Goal: Purchase product/service

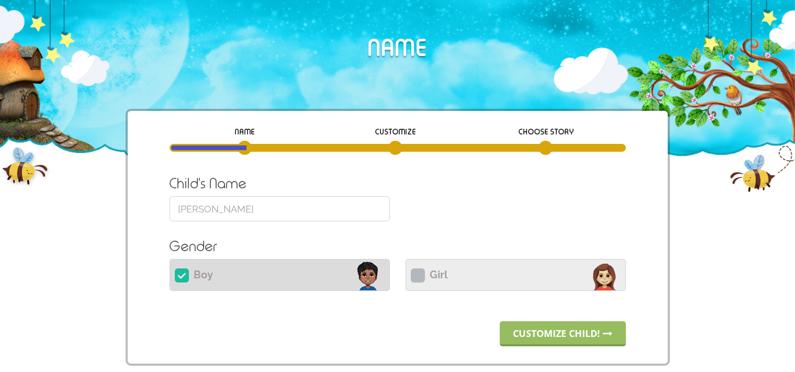
drag, startPoint x: 262, startPoint y: 209, endPoint x: 71, endPoint y: 199, distance: 191.8
click at [170, 199] on input "[PERSON_NAME]" at bounding box center [280, 208] width 220 height 25
paste input "Brayden"
type input "Brayden"
click at [536, 336] on link "Customize child!" at bounding box center [563, 333] width 126 height 25
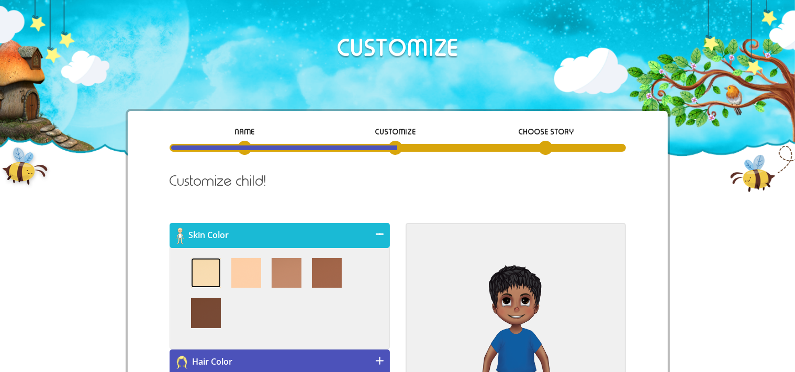
click at [201, 262] on img at bounding box center [206, 273] width 30 height 30
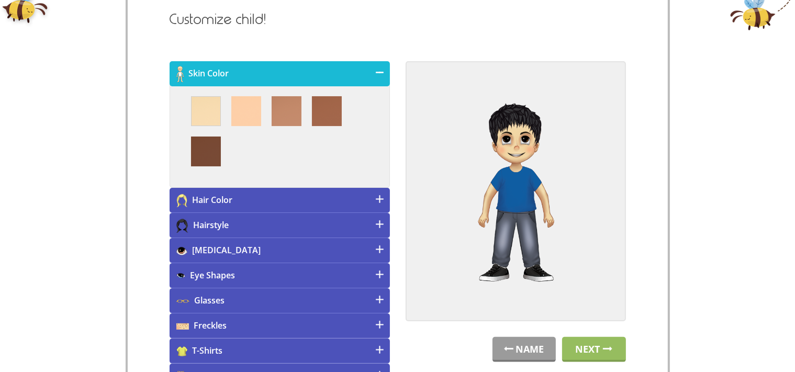
scroll to position [165, 0]
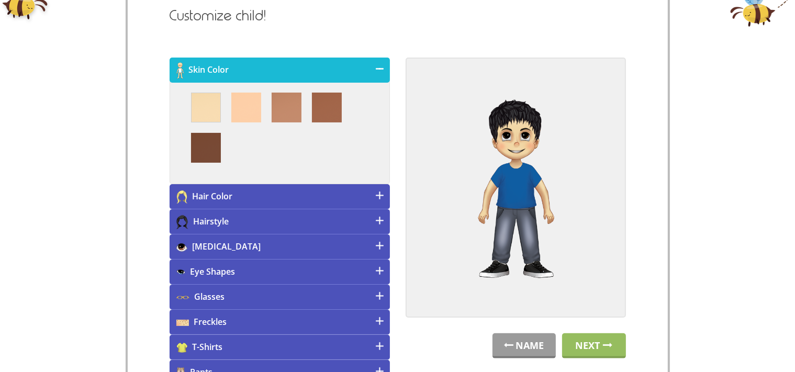
click at [266, 246] on h4 "[MEDICAL_DATA]" at bounding box center [280, 246] width 220 height 25
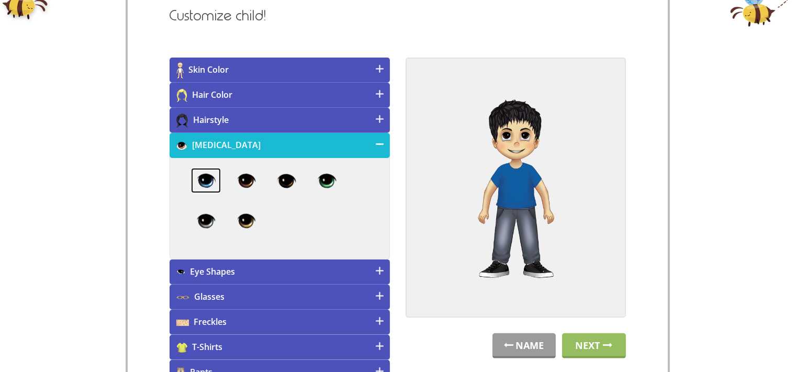
click at [208, 186] on img at bounding box center [206, 180] width 30 height 25
click at [241, 265] on h4 "Eye Shapes" at bounding box center [280, 272] width 220 height 25
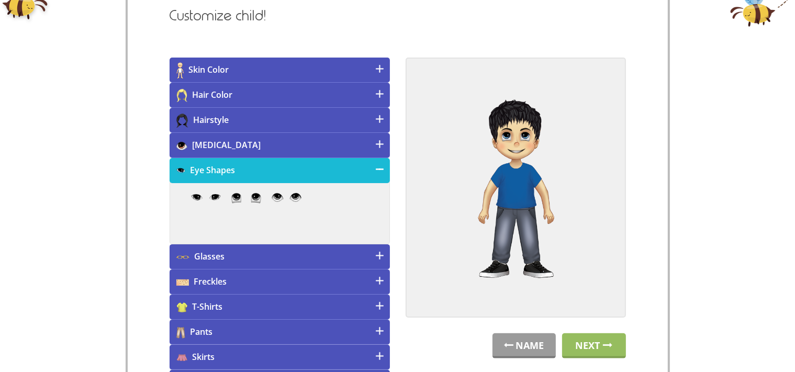
click at [206, 186] on div at bounding box center [280, 213] width 220 height 62
click at [206, 194] on img at bounding box center [206, 197] width 30 height 8
click at [219, 96] on h4 "Hair Color" at bounding box center [280, 95] width 220 height 25
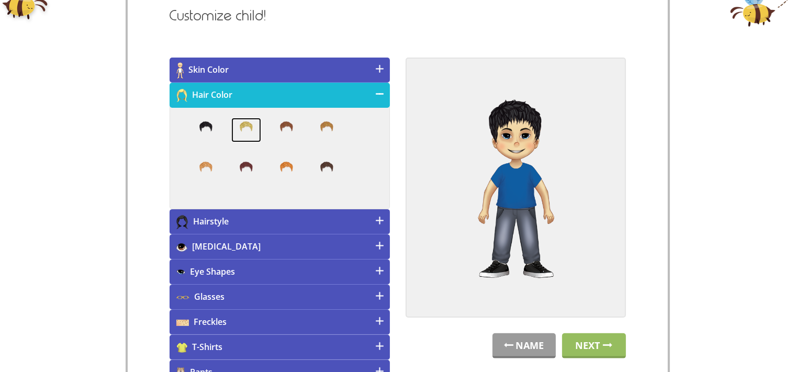
click at [253, 135] on img at bounding box center [246, 130] width 30 height 25
click at [280, 224] on h4 "Hairstyle" at bounding box center [280, 221] width 220 height 25
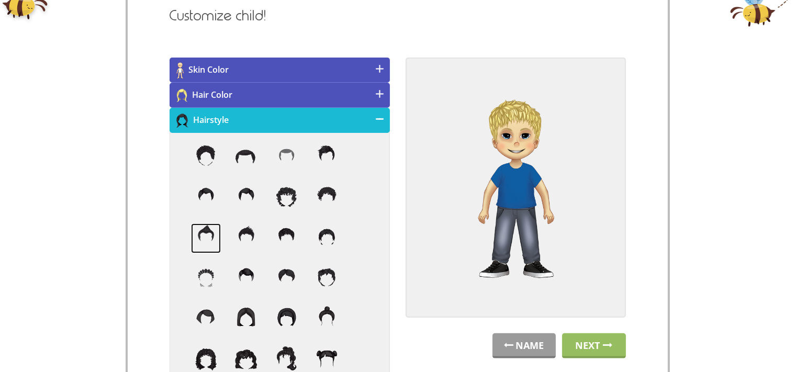
click at [205, 237] on img at bounding box center [206, 238] width 30 height 30
click at [94, 233] on div "NAME CUSTOMIZE Choose Story Child's Name [GEOGRAPHIC_DATA] Please provide a nam…" at bounding box center [397, 366] width 795 height 847
click at [338, 117] on h4 "Hairstyle" at bounding box center [280, 120] width 220 height 25
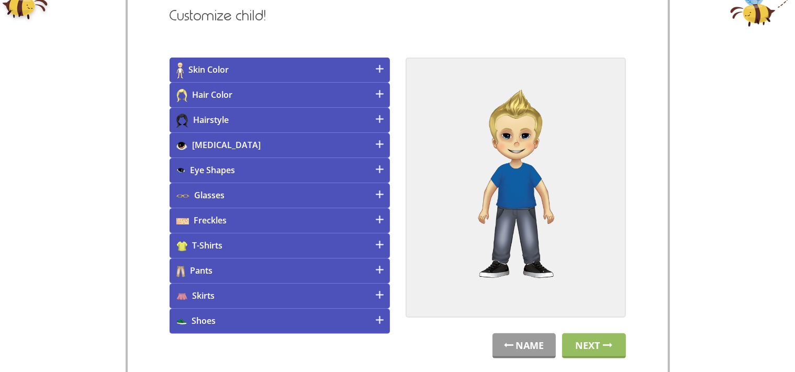
click at [305, 265] on h4 "Pants" at bounding box center [280, 270] width 220 height 25
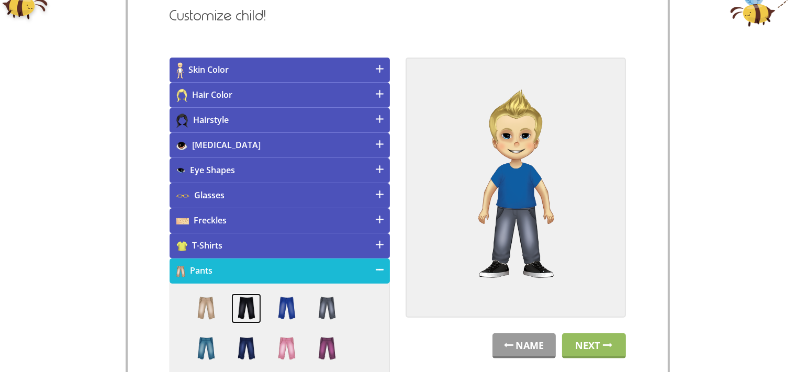
click at [251, 307] on img at bounding box center [246, 309] width 30 height 30
click at [235, 239] on h4 "T-Shirts" at bounding box center [280, 245] width 220 height 25
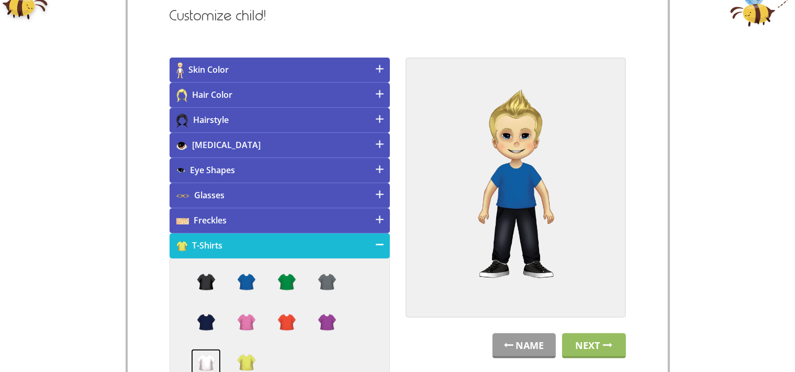
click at [208, 360] on img at bounding box center [206, 364] width 30 height 30
click at [355, 126] on h4 "Hairstyle" at bounding box center [280, 120] width 220 height 25
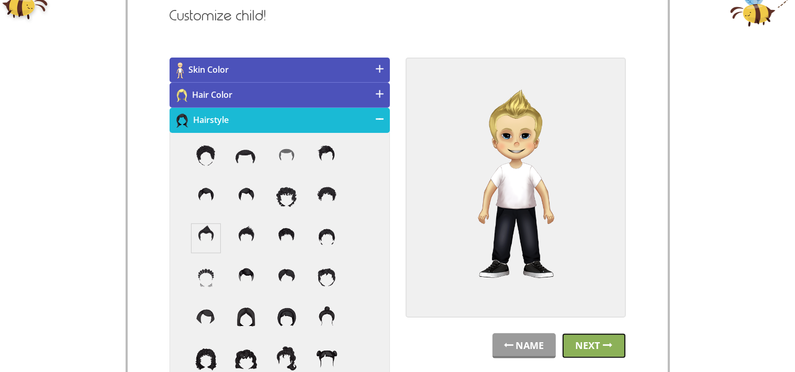
click at [597, 340] on link "Next" at bounding box center [594, 345] width 64 height 25
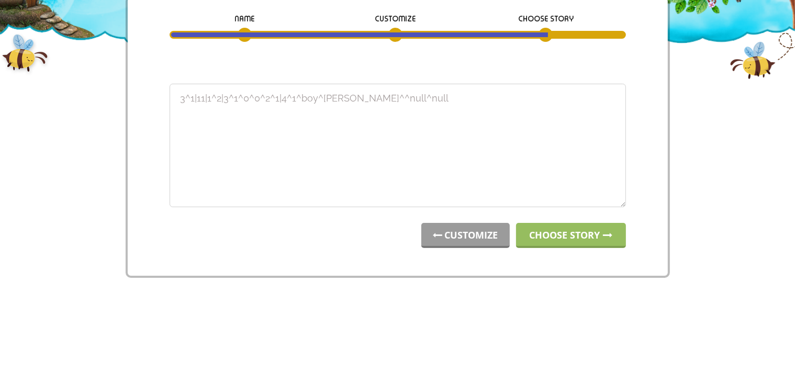
scroll to position [0, 0]
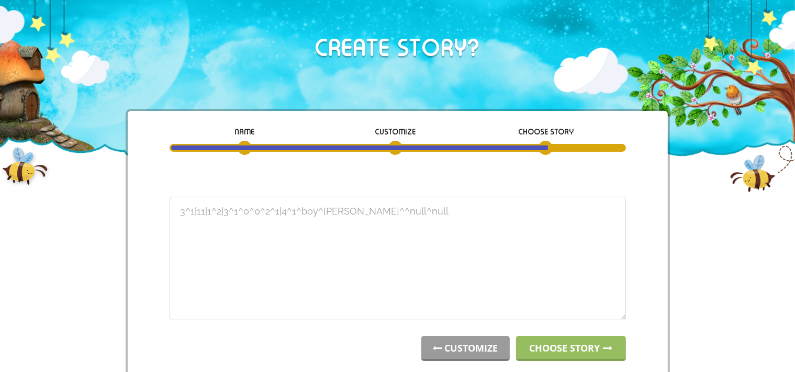
drag, startPoint x: 423, startPoint y: 217, endPoint x: 82, endPoint y: 208, distance: 341.3
click at [170, 208] on textarea "1^1|9|2^1|1^2^0^0^9^1|2^1^boy^Brayden^^null^null" at bounding box center [398, 258] width 456 height 123
type textarea "1^1|9|2^1|1^2^0^0^9^1|2^1^boy^Brayden^^null^null"
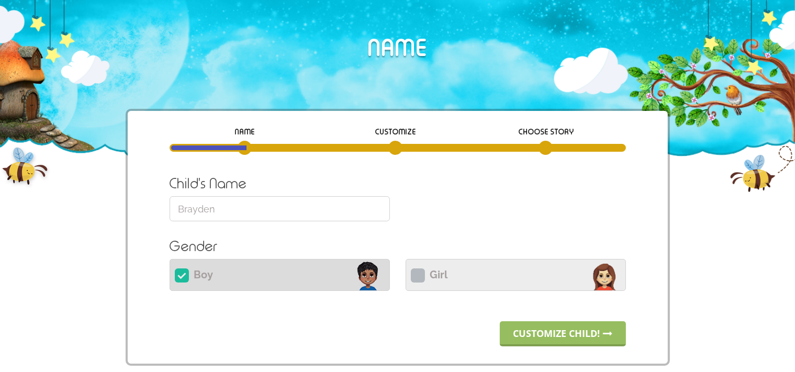
drag, startPoint x: 232, startPoint y: 209, endPoint x: 117, endPoint y: 219, distance: 115.5
click at [170, 219] on input "Brayden" at bounding box center [280, 208] width 220 height 25
paste input "Easto"
type input "Easton"
click at [546, 325] on link "Customize child!" at bounding box center [563, 333] width 126 height 25
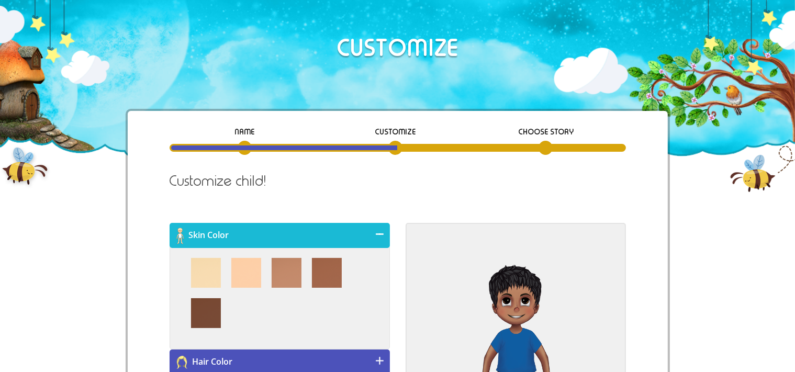
click at [178, 284] on div at bounding box center [280, 298] width 220 height 103
click at [205, 273] on img at bounding box center [206, 273] width 30 height 30
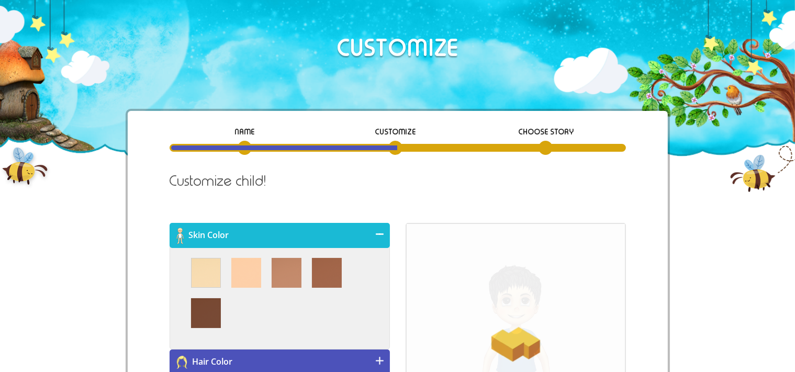
click at [158, 277] on div "NAME CUSTOMIZE Choose Story Child's Name Easton Please provide a name of 32 cha…" at bounding box center [398, 364] width 540 height 507
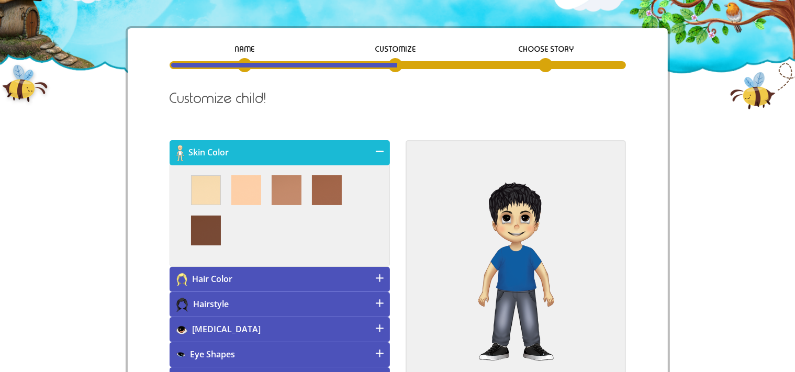
scroll to position [110, 0]
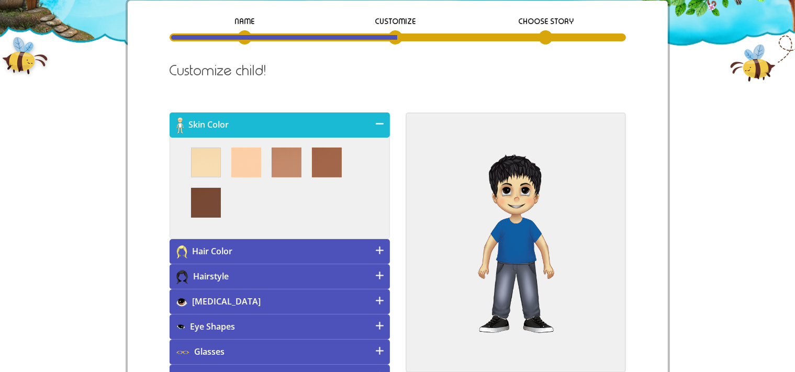
click at [272, 330] on h4 "Eye Shapes" at bounding box center [280, 326] width 220 height 25
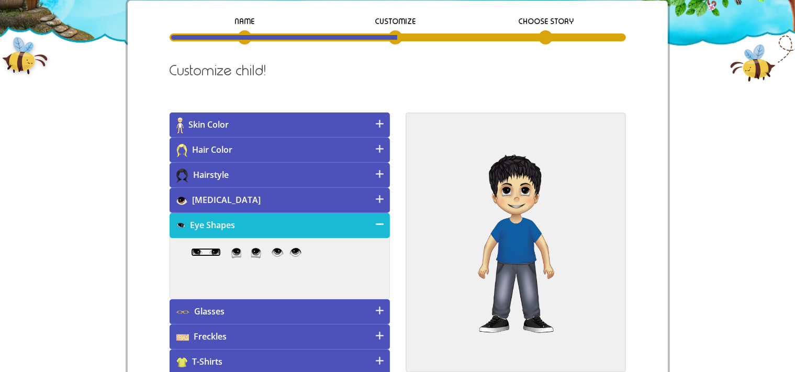
click at [209, 254] on img at bounding box center [206, 252] width 30 height 8
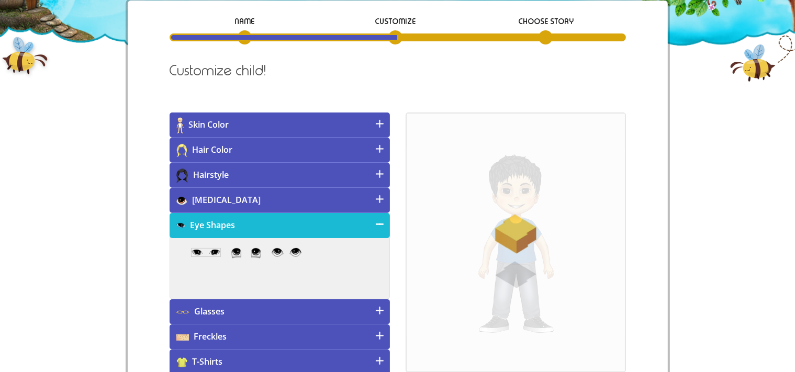
click at [228, 198] on h4 "[MEDICAL_DATA]" at bounding box center [280, 200] width 220 height 25
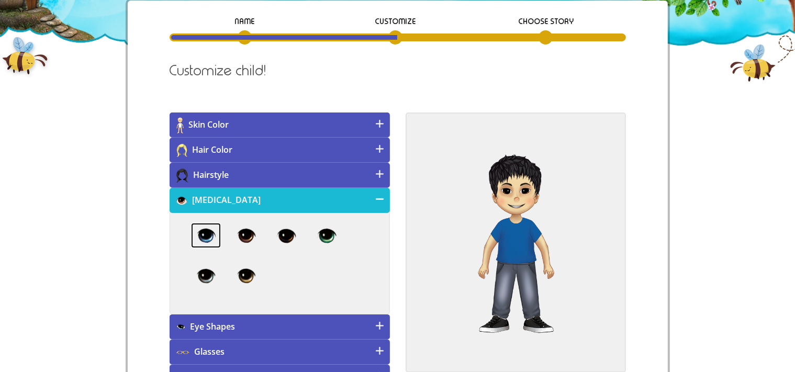
click at [208, 235] on img at bounding box center [206, 235] width 30 height 25
click at [332, 147] on h4 "Hair Color" at bounding box center [280, 150] width 220 height 25
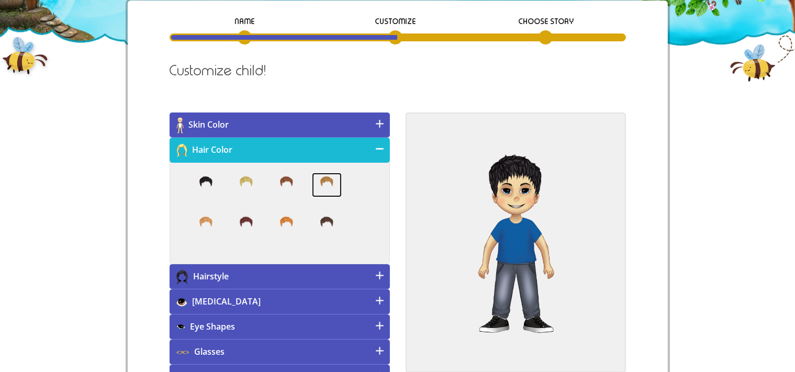
click at [334, 183] on img at bounding box center [327, 185] width 30 height 25
click at [298, 271] on h4 "Hairstyle" at bounding box center [280, 276] width 220 height 25
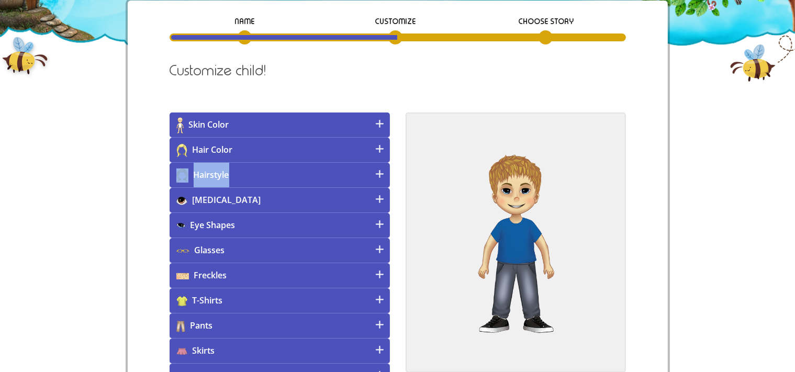
click at [268, 178] on h4 "Hairstyle" at bounding box center [280, 175] width 220 height 25
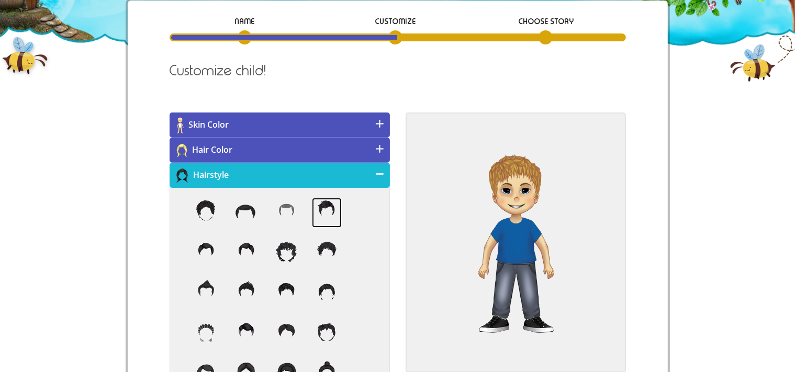
click at [321, 210] on img at bounding box center [327, 213] width 30 height 30
click at [297, 151] on h4 "Hair Color" at bounding box center [280, 150] width 220 height 25
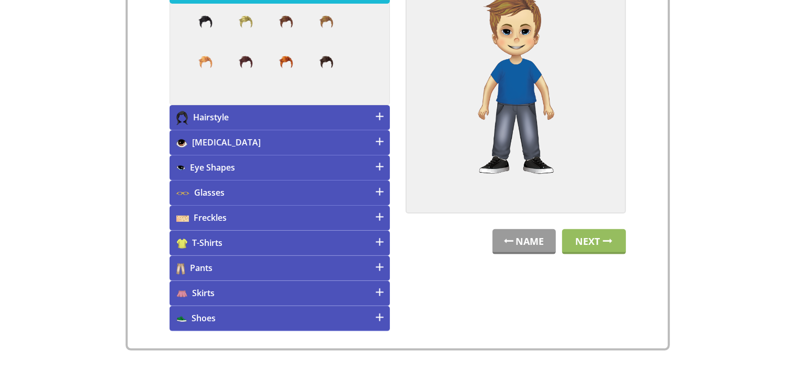
scroll to position [280, 0]
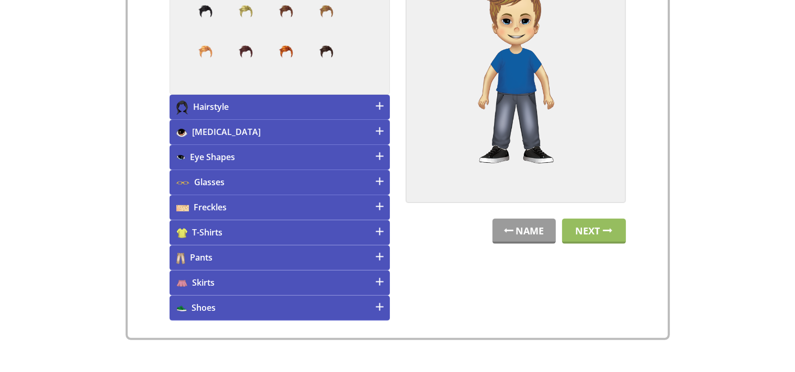
click at [324, 261] on h4 "Pants" at bounding box center [280, 257] width 220 height 25
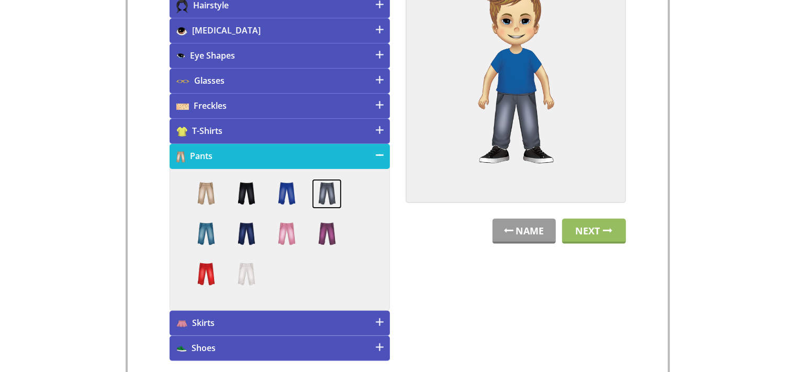
click at [341, 187] on img at bounding box center [327, 194] width 30 height 30
click at [314, 133] on h4 "T-Shirts" at bounding box center [280, 131] width 220 height 25
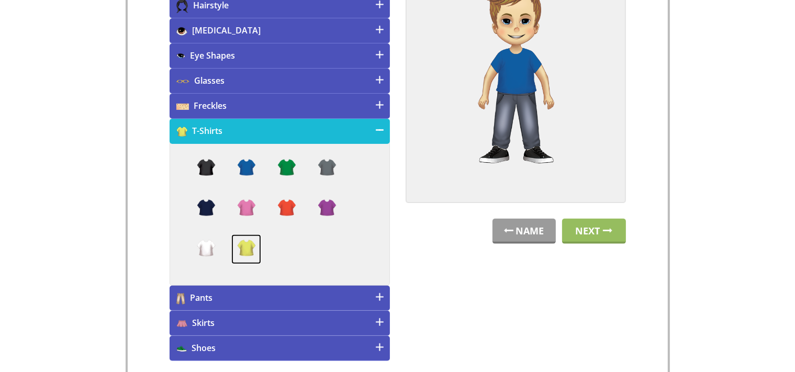
click at [243, 234] on img at bounding box center [246, 249] width 30 height 30
click at [343, 348] on h4 "Shoes" at bounding box center [280, 348] width 220 height 25
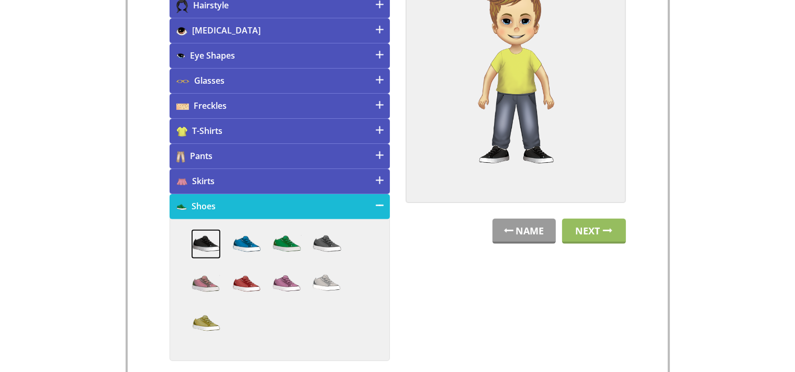
click at [207, 237] on img at bounding box center [206, 244] width 30 height 30
click at [601, 238] on link "Next" at bounding box center [594, 231] width 64 height 25
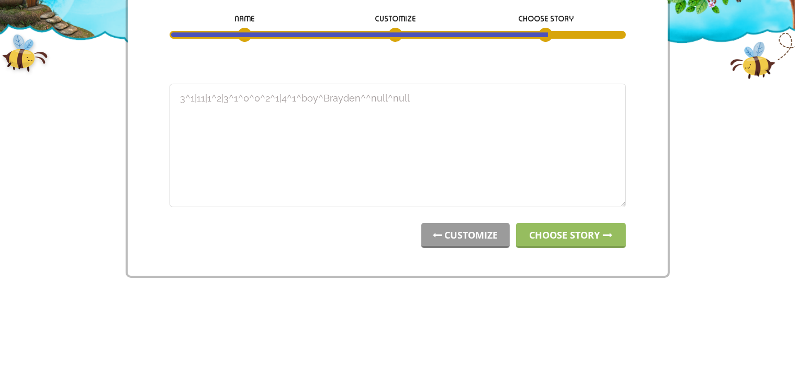
scroll to position [0, 0]
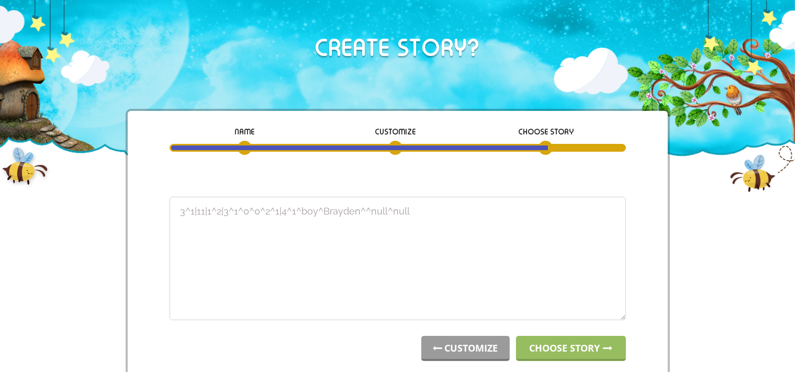
drag, startPoint x: 439, startPoint y: 223, endPoint x: 13, endPoint y: 183, distance: 427.8
click at [170, 197] on textarea "1^1|4|4^1|1^4^0^0^10^1|4^1^boy^Easton^^null^null" at bounding box center [398, 258] width 456 height 123
type textarea "1^1|4|4^1|1^4^0^0^10^1|4^1^boy^Easton^^null^null"
